Goal: Navigation & Orientation: Go to known website

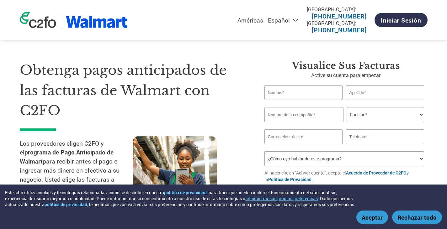
select select "es-MX"
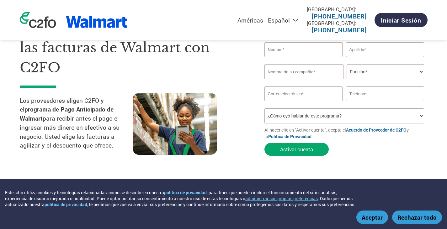
scroll to position [63, 0]
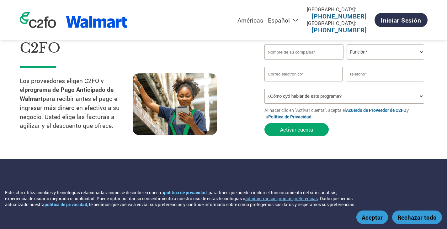
click at [367, 216] on button "Aceptar" at bounding box center [373, 217] width 32 height 13
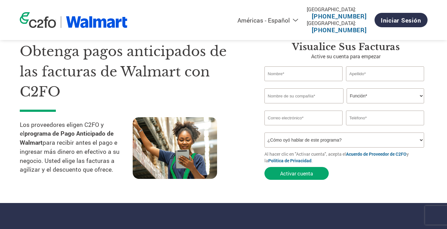
scroll to position [0, 0]
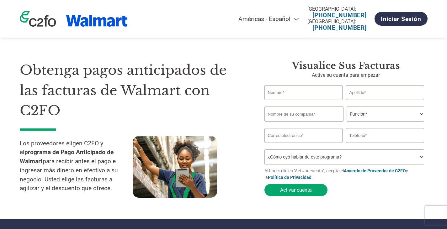
select select "es-MX"
